Goal: Information Seeking & Learning: Learn about a topic

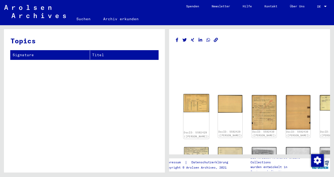
click at [192, 101] on img at bounding box center [197, 103] width 26 height 18
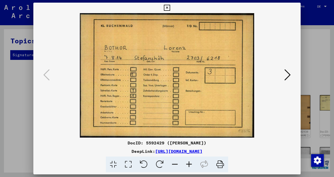
click at [219, 164] on icon at bounding box center [220, 165] width 16 height 16
click at [288, 75] on icon at bounding box center [288, 75] width 6 height 13
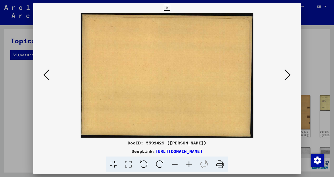
click at [288, 75] on icon at bounding box center [288, 75] width 6 height 13
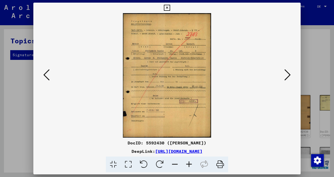
click at [189, 164] on icon at bounding box center [189, 165] width 14 height 16
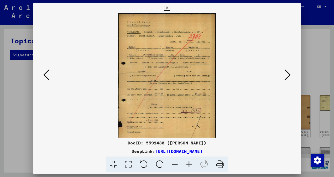
click at [189, 164] on icon at bounding box center [189, 165] width 14 height 16
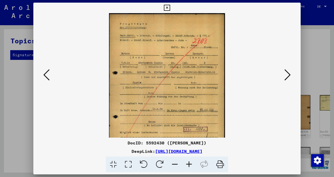
click at [189, 164] on icon at bounding box center [189, 165] width 14 height 16
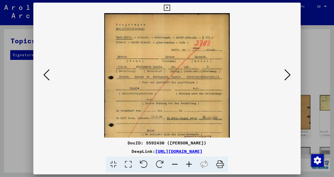
click at [189, 164] on icon at bounding box center [189, 165] width 14 height 16
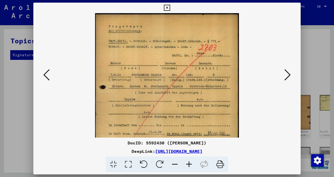
click at [188, 164] on icon at bounding box center [189, 165] width 14 height 16
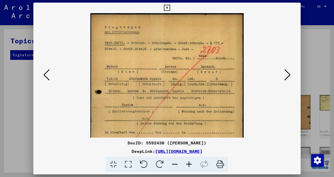
click at [188, 163] on icon at bounding box center [189, 165] width 14 height 16
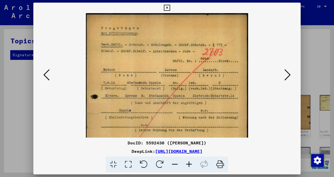
click at [188, 163] on icon at bounding box center [189, 165] width 14 height 16
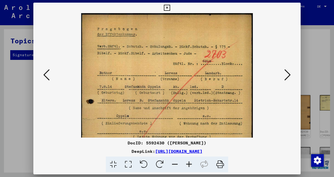
click at [188, 163] on icon at bounding box center [189, 165] width 14 height 16
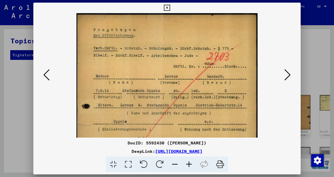
click at [188, 163] on icon at bounding box center [189, 165] width 14 height 16
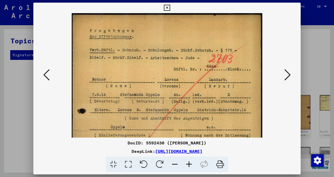
click at [188, 162] on icon at bounding box center [189, 165] width 14 height 16
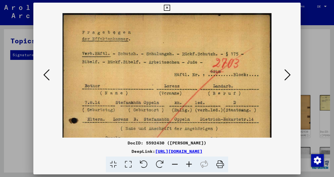
click at [188, 162] on icon at bounding box center [189, 165] width 14 height 16
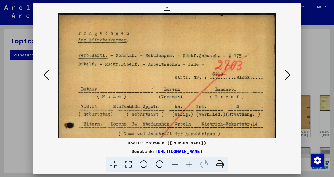
click at [188, 162] on icon at bounding box center [189, 165] width 14 height 16
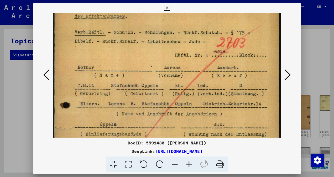
scroll to position [34, 0]
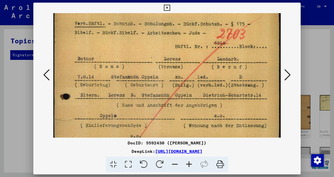
drag, startPoint x: 221, startPoint y: 87, endPoint x: 226, endPoint y: 54, distance: 33.0
click at [226, 54] on img at bounding box center [167, 140] width 228 height 322
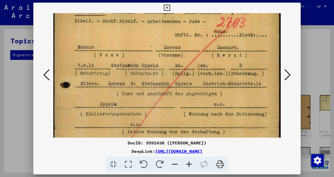
scroll to position [49, 0]
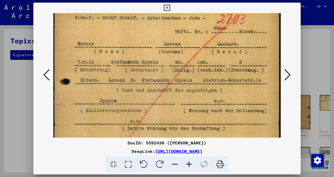
drag, startPoint x: 223, startPoint y: 89, endPoint x: 222, endPoint y: 75, distance: 14.5
click at [222, 75] on img at bounding box center [167, 126] width 228 height 322
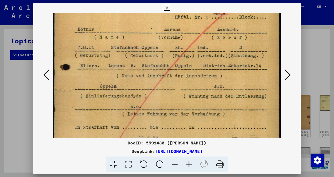
scroll to position [64, 0]
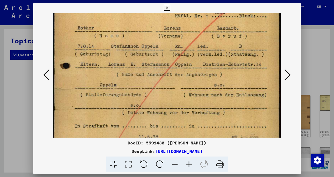
drag, startPoint x: 222, startPoint y: 88, endPoint x: 222, endPoint y: 73, distance: 15.0
click at [222, 73] on img at bounding box center [167, 110] width 228 height 322
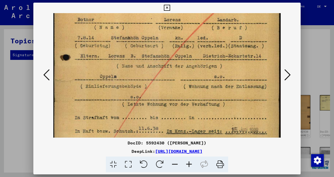
scroll to position [77, 0]
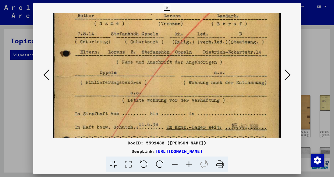
drag, startPoint x: 219, startPoint y: 87, endPoint x: 220, endPoint y: 75, distance: 11.9
click at [220, 75] on img at bounding box center [167, 97] width 228 height 322
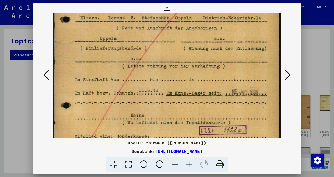
scroll to position [112, 0]
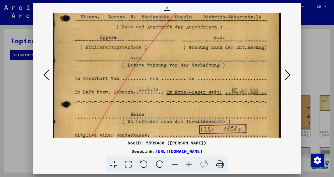
drag, startPoint x: 217, startPoint y: 92, endPoint x: 217, endPoint y: 58, distance: 33.9
click at [217, 58] on img at bounding box center [167, 62] width 228 height 322
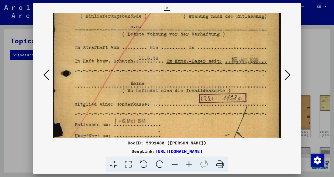
scroll to position [155, 0]
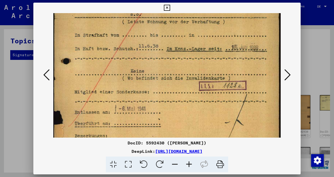
drag, startPoint x: 196, startPoint y: 101, endPoint x: 196, endPoint y: 58, distance: 42.8
click at [196, 58] on img at bounding box center [167, 19] width 228 height 322
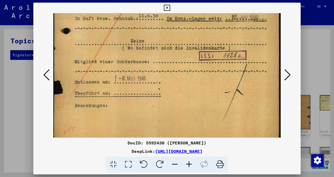
scroll to position [191, 0]
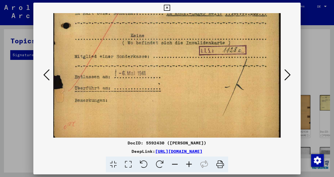
drag, startPoint x: 142, startPoint y: 104, endPoint x: 151, endPoint y: 70, distance: 34.9
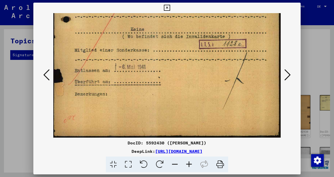
drag, startPoint x: 176, startPoint y: 111, endPoint x: 176, endPoint y: 102, distance: 9.7
drag, startPoint x: 218, startPoint y: 162, endPoint x: 123, endPoint y: 97, distance: 115.0
click at [218, 162] on icon at bounding box center [220, 165] width 16 height 16
click at [289, 76] on icon at bounding box center [288, 75] width 6 height 13
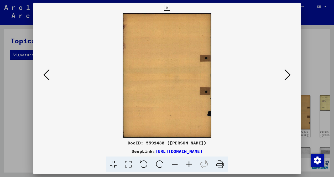
scroll to position [0, 0]
click at [289, 76] on icon at bounding box center [288, 75] width 6 height 13
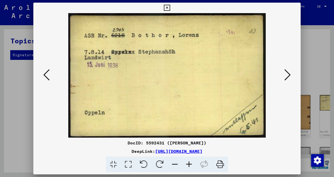
drag, startPoint x: 217, startPoint y: 163, endPoint x: 127, endPoint y: 97, distance: 111.9
click at [217, 163] on icon at bounding box center [220, 165] width 16 height 16
click at [287, 78] on icon at bounding box center [288, 75] width 6 height 13
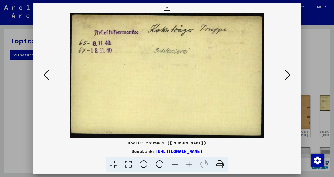
click at [48, 74] on icon at bounding box center [46, 75] width 6 height 13
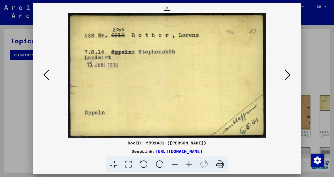
click at [288, 77] on icon at bounding box center [288, 75] width 6 height 13
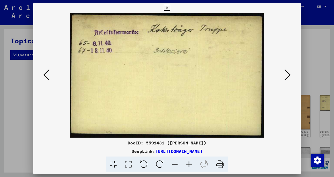
click at [219, 163] on icon at bounding box center [220, 165] width 16 height 16
click at [283, 97] on div at bounding box center [167, 75] width 268 height 125
click at [290, 75] on icon at bounding box center [288, 75] width 6 height 13
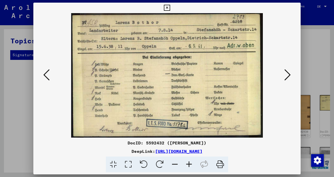
click at [219, 164] on icon at bounding box center [220, 165] width 16 height 16
click at [281, 147] on div "DocID: 5592432 ([PERSON_NAME]) DeepLink: [URL][DOMAIN_NAME]" at bounding box center [167, 156] width 268 height 33
click at [287, 76] on icon at bounding box center [288, 75] width 6 height 13
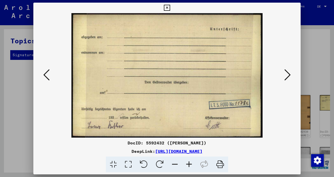
drag, startPoint x: 220, startPoint y: 168, endPoint x: 124, endPoint y: 98, distance: 118.6
click at [220, 168] on icon at bounding box center [220, 165] width 16 height 16
click at [267, 137] on viewer-one-image at bounding box center [167, 75] width 232 height 125
click at [287, 75] on icon at bounding box center [288, 75] width 6 height 13
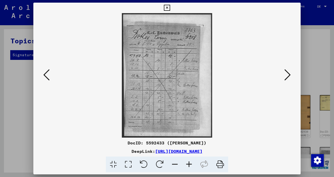
click at [189, 165] on icon at bounding box center [189, 165] width 14 height 16
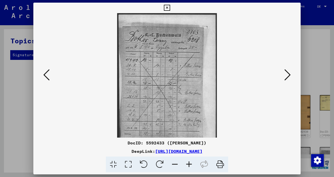
click at [189, 165] on icon at bounding box center [189, 165] width 14 height 16
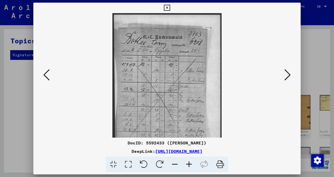
click at [189, 165] on icon at bounding box center [189, 165] width 14 height 16
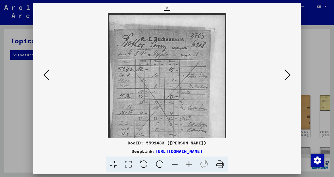
click at [189, 165] on icon at bounding box center [189, 165] width 14 height 16
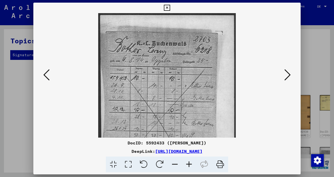
click at [189, 165] on icon at bounding box center [189, 165] width 14 height 16
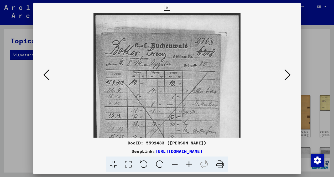
click at [189, 165] on icon at bounding box center [189, 165] width 14 height 16
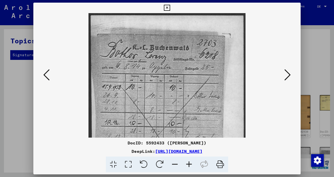
click at [189, 165] on icon at bounding box center [189, 165] width 14 height 16
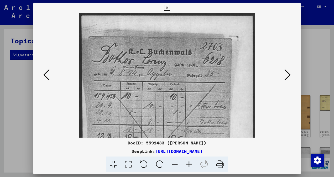
click at [189, 165] on icon at bounding box center [189, 165] width 14 height 16
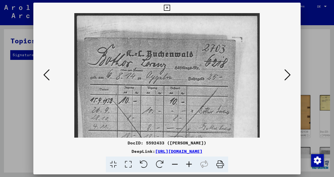
click at [189, 165] on icon at bounding box center [189, 165] width 14 height 16
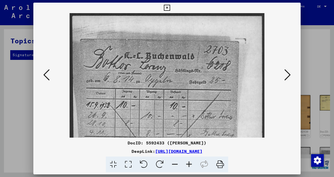
click at [189, 165] on icon at bounding box center [189, 165] width 14 height 16
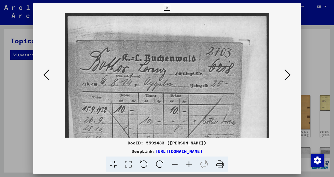
click at [189, 165] on icon at bounding box center [189, 165] width 14 height 16
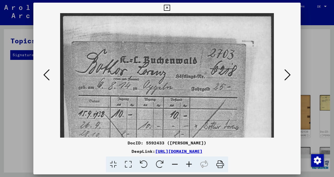
drag, startPoint x: 191, startPoint y: 111, endPoint x: 196, endPoint y: 78, distance: 33.6
click at [196, 78] on img at bounding box center [167, 160] width 214 height 295
drag, startPoint x: 193, startPoint y: 122, endPoint x: 191, endPoint y: 84, distance: 38.4
click at [191, 84] on img at bounding box center [167, 160] width 214 height 295
drag, startPoint x: 189, startPoint y: 102, endPoint x: 189, endPoint y: 90, distance: 11.6
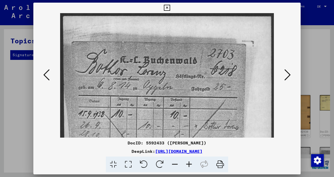
click at [189, 90] on img at bounding box center [167, 160] width 214 height 295
drag, startPoint x: 185, startPoint y: 104, endPoint x: 186, endPoint y: 93, distance: 10.5
click at [186, 93] on img at bounding box center [167, 160] width 214 height 295
drag, startPoint x: 182, startPoint y: 108, endPoint x: 186, endPoint y: 89, distance: 19.6
click at [186, 89] on img at bounding box center [167, 160] width 214 height 295
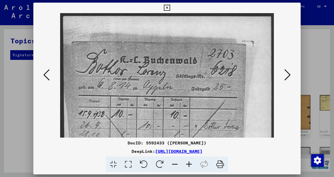
drag, startPoint x: 177, startPoint y: 114, endPoint x: 178, endPoint y: 102, distance: 12.4
click at [178, 102] on img at bounding box center [167, 160] width 214 height 295
drag, startPoint x: 171, startPoint y: 116, endPoint x: 177, endPoint y: 90, distance: 26.7
click at [177, 90] on img at bounding box center [167, 160] width 214 height 295
drag, startPoint x: 165, startPoint y: 121, endPoint x: 164, endPoint y: 93, distance: 28.1
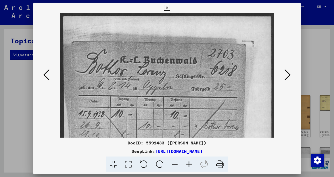
click at [164, 93] on img at bounding box center [167, 160] width 214 height 295
click at [221, 167] on icon at bounding box center [220, 165] width 16 height 16
click at [317, 84] on div at bounding box center [167, 88] width 334 height 177
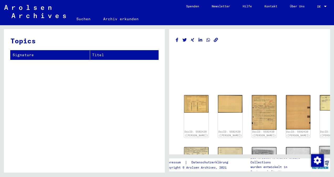
click at [319, 146] on img at bounding box center [332, 164] width 26 height 36
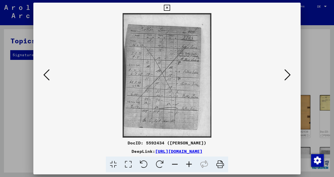
click at [48, 75] on icon at bounding box center [46, 75] width 6 height 13
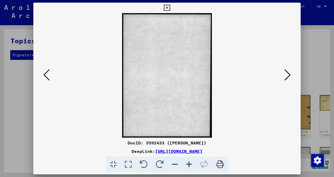
click at [48, 75] on icon at bounding box center [46, 75] width 6 height 13
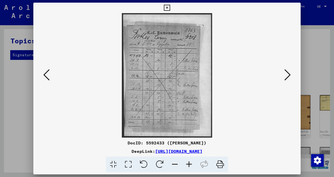
click at [285, 74] on icon at bounding box center [288, 75] width 6 height 13
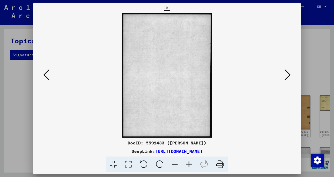
click at [285, 74] on icon at bounding box center [288, 75] width 6 height 13
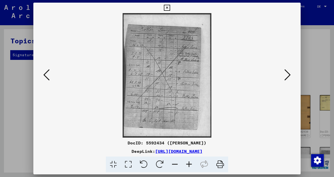
click at [188, 162] on icon at bounding box center [189, 165] width 14 height 16
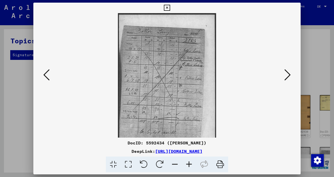
click at [188, 162] on icon at bounding box center [189, 165] width 14 height 16
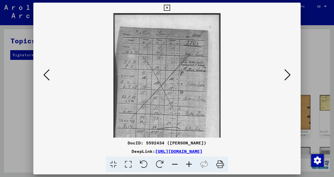
click at [188, 162] on icon at bounding box center [189, 165] width 14 height 16
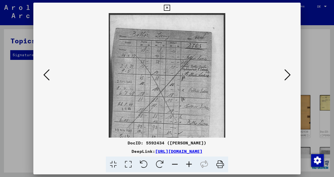
click at [188, 161] on icon at bounding box center [189, 165] width 14 height 16
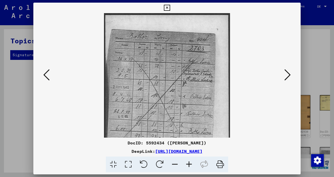
click at [187, 161] on icon at bounding box center [189, 165] width 14 height 16
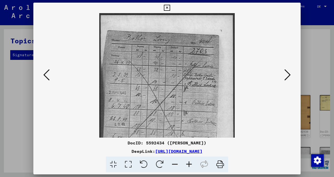
click at [186, 161] on icon at bounding box center [189, 165] width 14 height 16
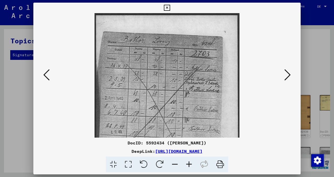
click at [186, 161] on icon at bounding box center [189, 165] width 14 height 16
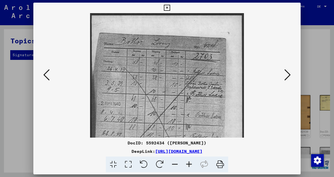
click at [186, 161] on icon at bounding box center [189, 165] width 14 height 16
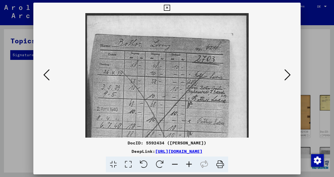
click at [185, 160] on icon at bounding box center [189, 165] width 14 height 16
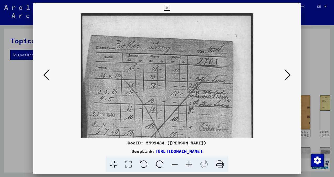
click at [185, 160] on icon at bounding box center [189, 165] width 14 height 16
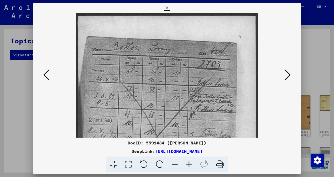
click at [185, 160] on icon at bounding box center [189, 165] width 14 height 16
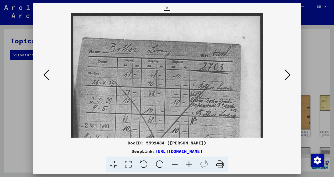
drag, startPoint x: 172, startPoint y: 129, endPoint x: 172, endPoint y: 97, distance: 32.3
click at [172, 97] on img at bounding box center [167, 147] width 192 height 269
drag, startPoint x: 170, startPoint y: 101, endPoint x: 169, endPoint y: 80, distance: 21.0
click at [169, 80] on img at bounding box center [167, 147] width 192 height 269
drag, startPoint x: 167, startPoint y: 103, endPoint x: 166, endPoint y: 70, distance: 32.6
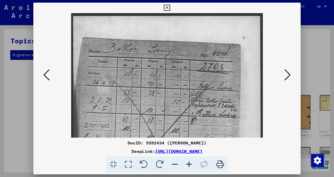
click at [166, 70] on img at bounding box center [167, 147] width 192 height 269
drag, startPoint x: 164, startPoint y: 96, endPoint x: 164, endPoint y: 55, distance: 40.5
click at [164, 55] on img at bounding box center [167, 147] width 192 height 269
drag, startPoint x: 163, startPoint y: 91, endPoint x: 165, endPoint y: 65, distance: 25.6
click at [165, 65] on img at bounding box center [167, 147] width 192 height 269
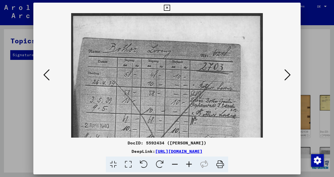
click at [221, 161] on icon at bounding box center [220, 165] width 16 height 16
click at [320, 37] on div at bounding box center [167, 88] width 334 height 177
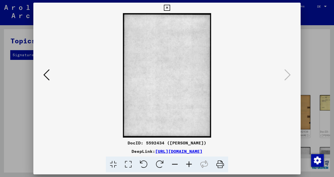
click at [167, 8] on icon at bounding box center [167, 8] width 6 height 6
